Goal: Check status: Check status

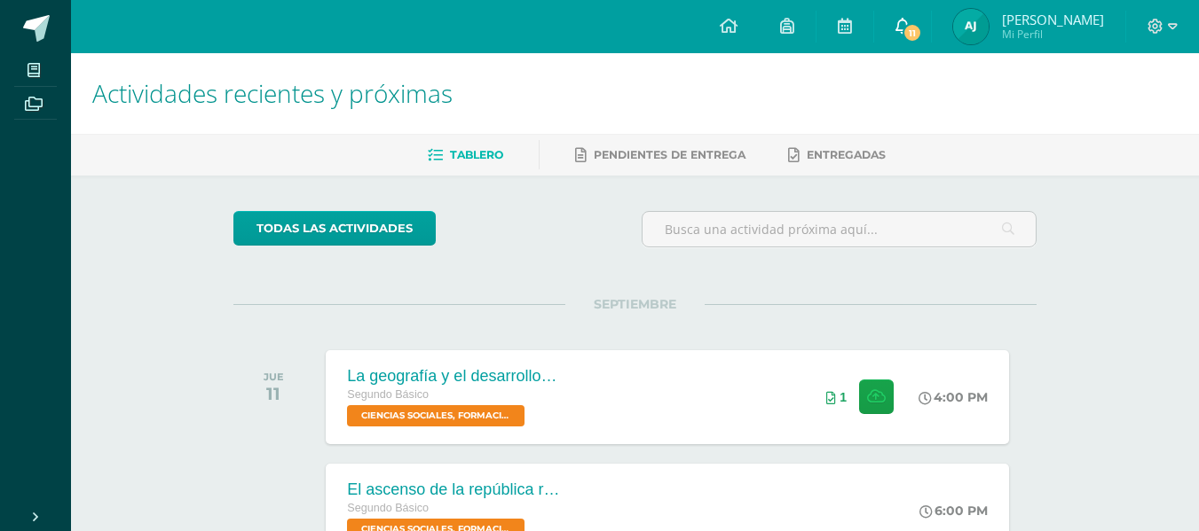
click at [922, 31] on span "11" at bounding box center [912, 33] width 20 height 20
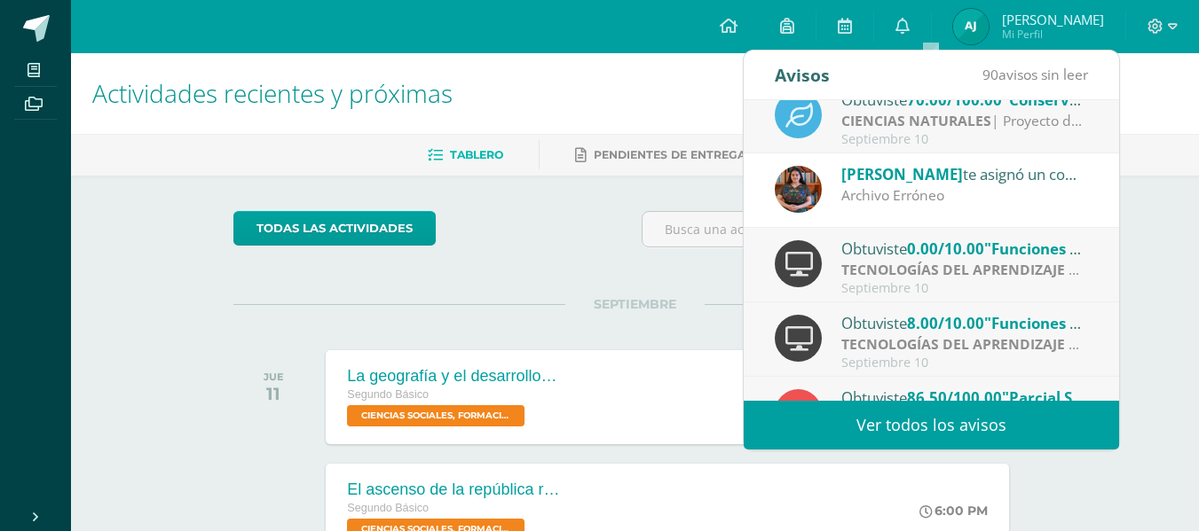
scroll to position [246, 0]
click at [906, 263] on strong "TECNOLOGÍAS DEL APRENDIZAJE Y LA COMUNICACIÓN" at bounding box center [1028, 269] width 374 height 20
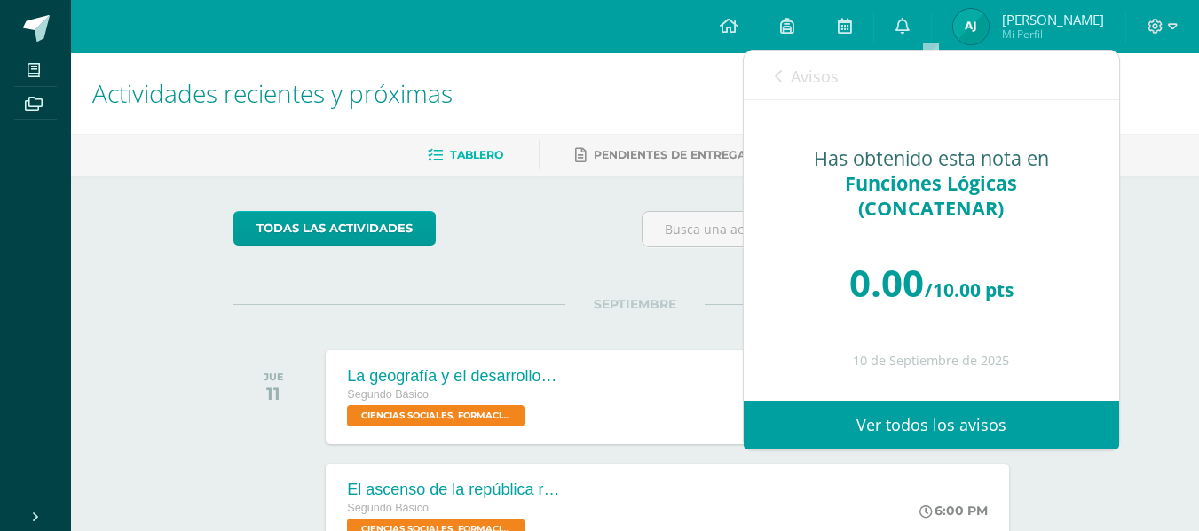
click at [906, 263] on div "Obtuviste 4.60/100.00 "párrafo de secuencia" en COMUNICACIÓN Y LENGUAJE, IDIOMA…" at bounding box center [743, 250] width 751 height 301
click at [824, 436] on link "Ver todos los avisos" at bounding box center [930, 425] width 375 height 49
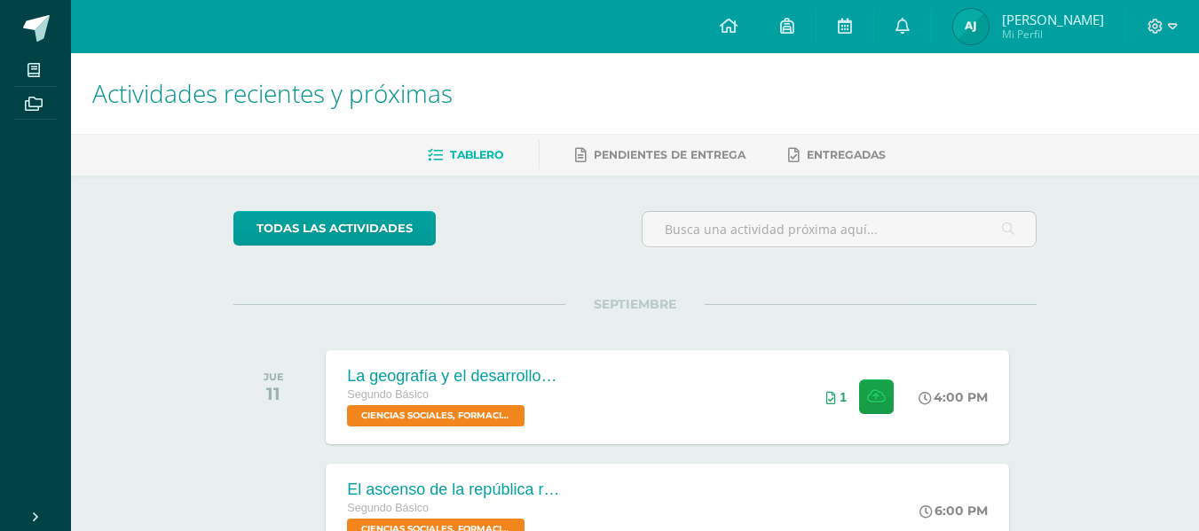
click at [988, 28] on img at bounding box center [970, 26] width 35 height 35
click at [988, 22] on img at bounding box center [970, 26] width 35 height 35
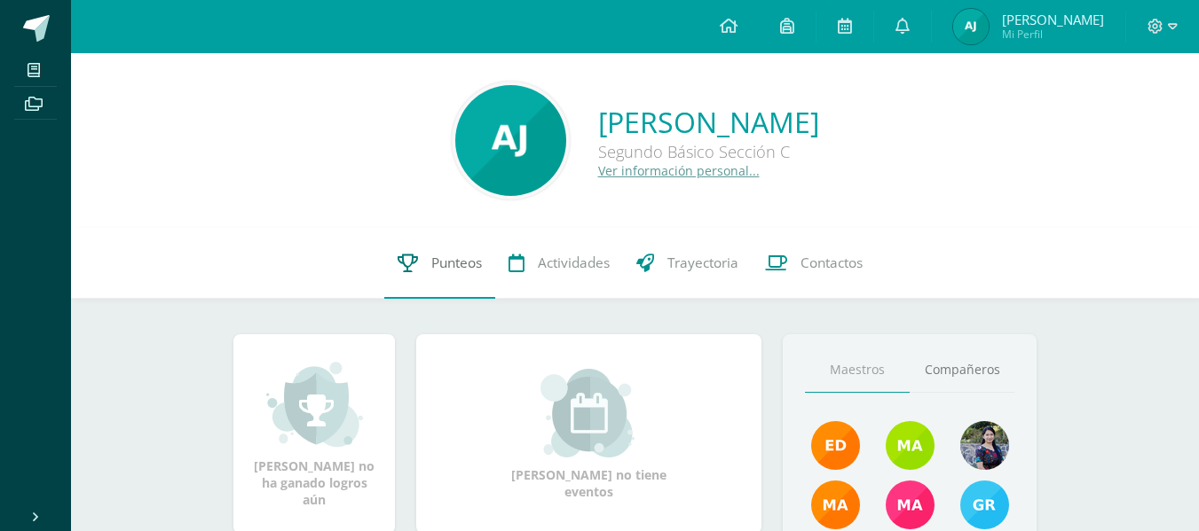
click at [434, 263] on span "Punteos" at bounding box center [456, 263] width 51 height 19
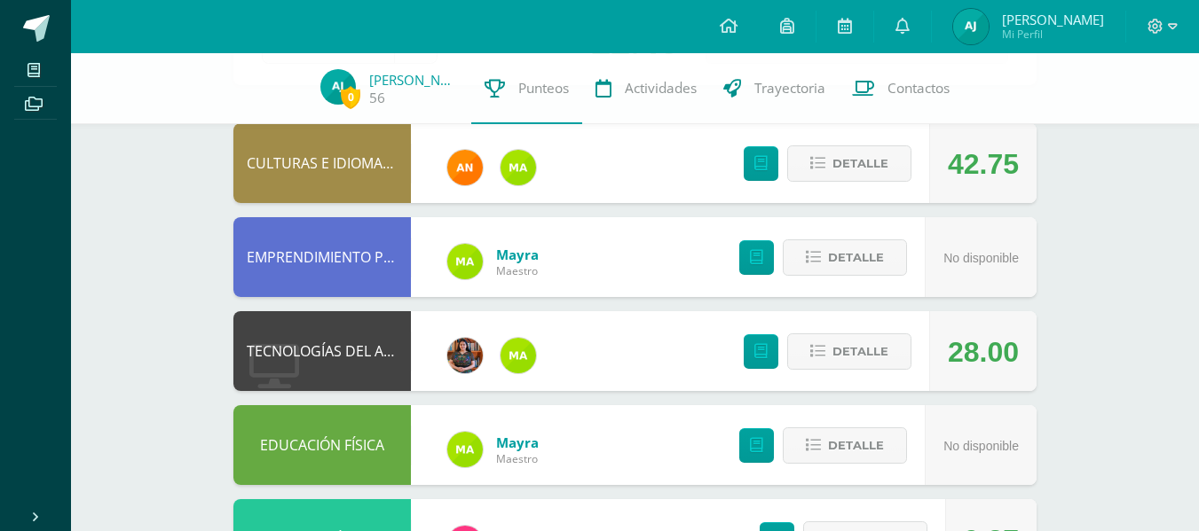
scroll to position [167, 0]
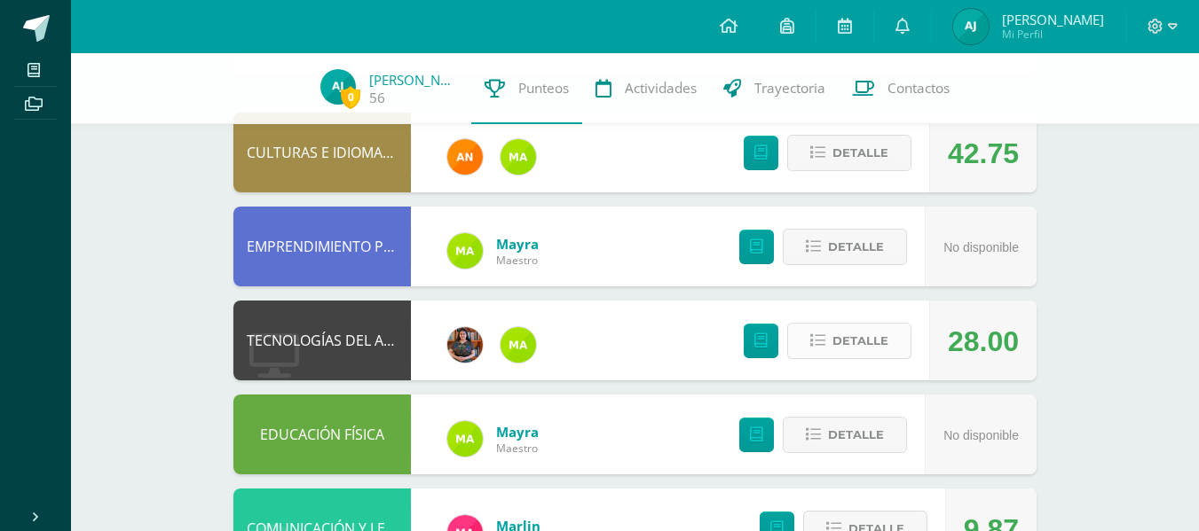
click at [861, 328] on span "Detalle" at bounding box center [860, 341] width 56 height 33
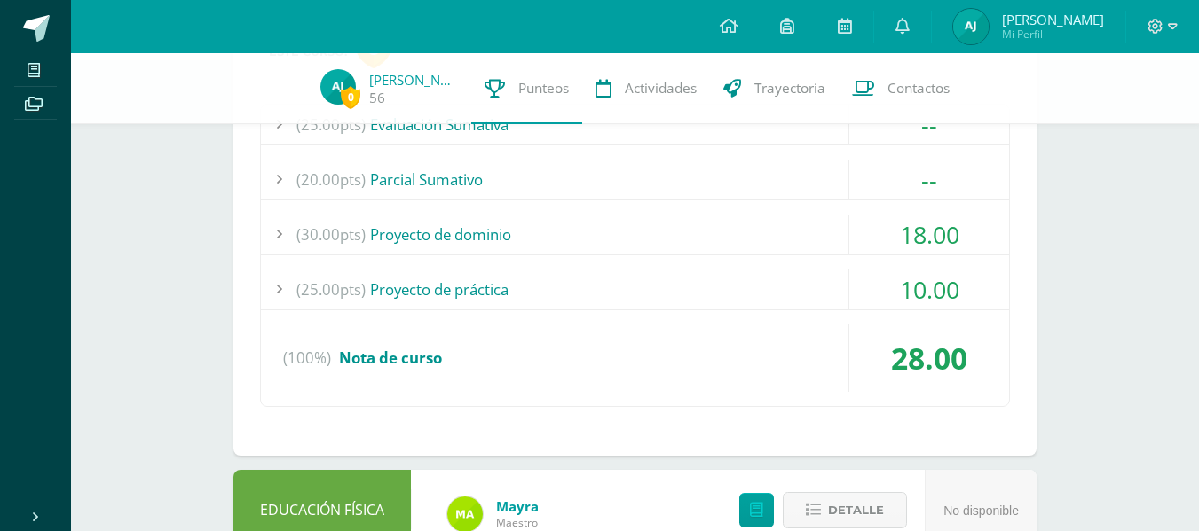
scroll to position [553, 0]
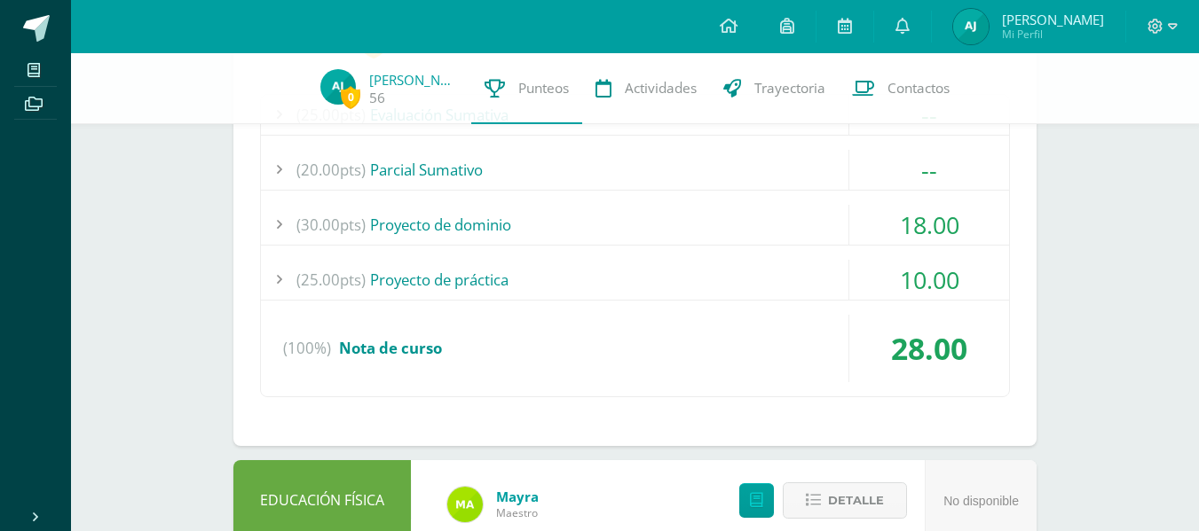
click at [631, 228] on div "(30.00pts) Proyecto de dominio" at bounding box center [635, 225] width 748 height 40
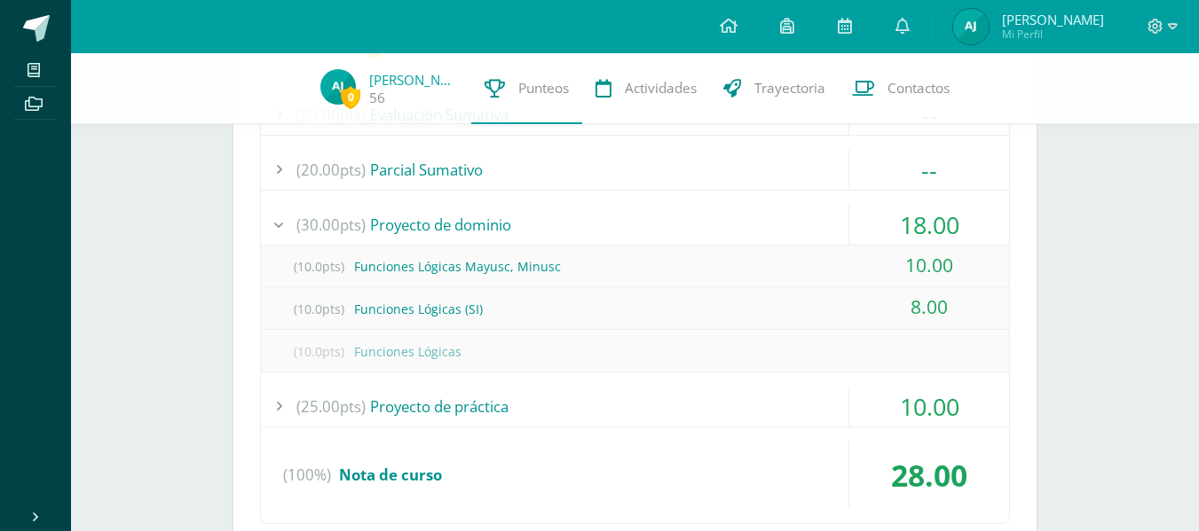
drag, startPoint x: 631, startPoint y: 228, endPoint x: 553, endPoint y: 455, distance: 240.2
click at [553, 455] on div "(25.00pts) Evaluación Sumativa -- (25.0pts) Examen Final" at bounding box center [635, 309] width 750 height 430
click at [1079, 326] on div "0 [PERSON_NAME] 56 Punteos Actividades Trayectoria Contactos Pendiente Unidad 4…" at bounding box center [635, 525] width 1128 height 2049
click at [703, 435] on div "(25.00pts) Evaluación Sumativa -- (25.0pts) Examen Final" at bounding box center [635, 309] width 750 height 430
click at [535, 410] on div "(25.00pts) Proyecto de práctica" at bounding box center [635, 407] width 748 height 40
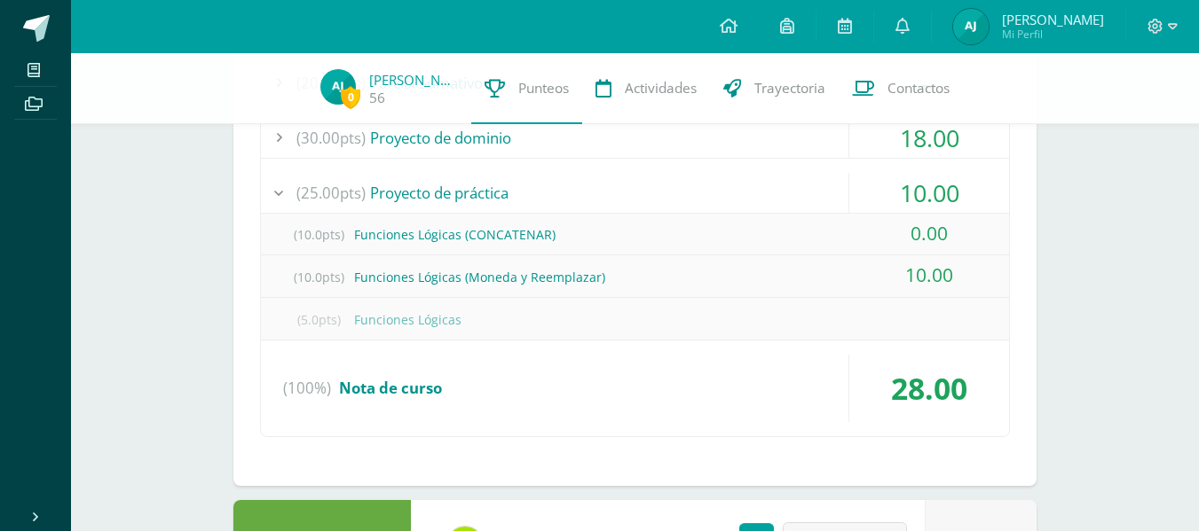
scroll to position [639, 0]
